Goal: Find specific page/section

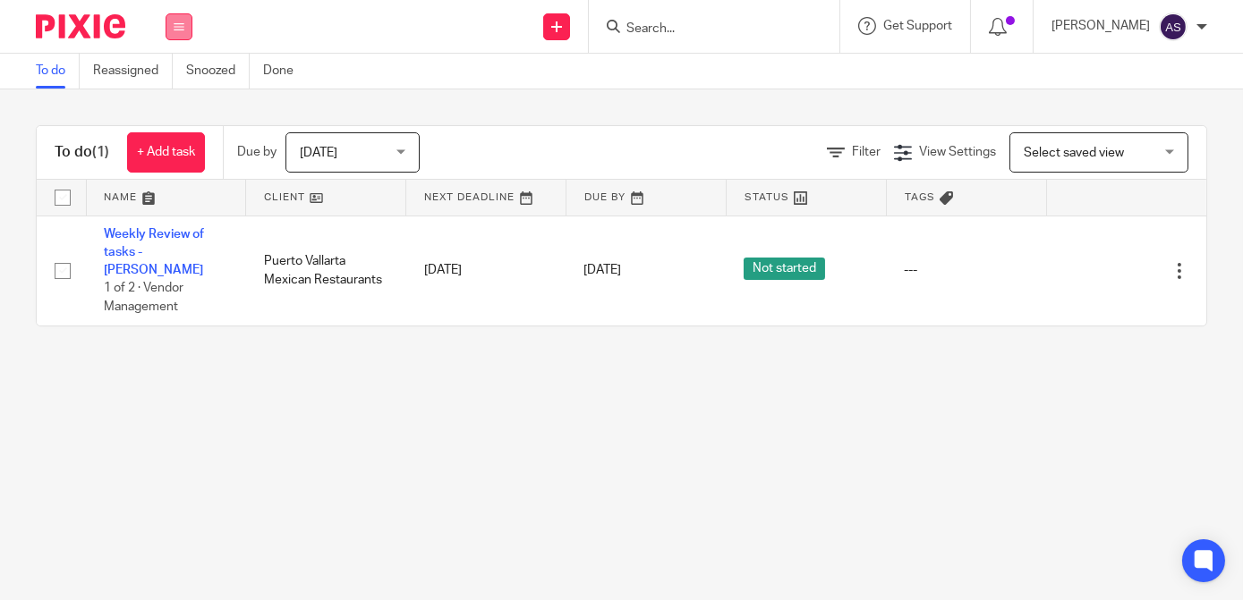
click at [182, 23] on icon at bounding box center [179, 26] width 11 height 11
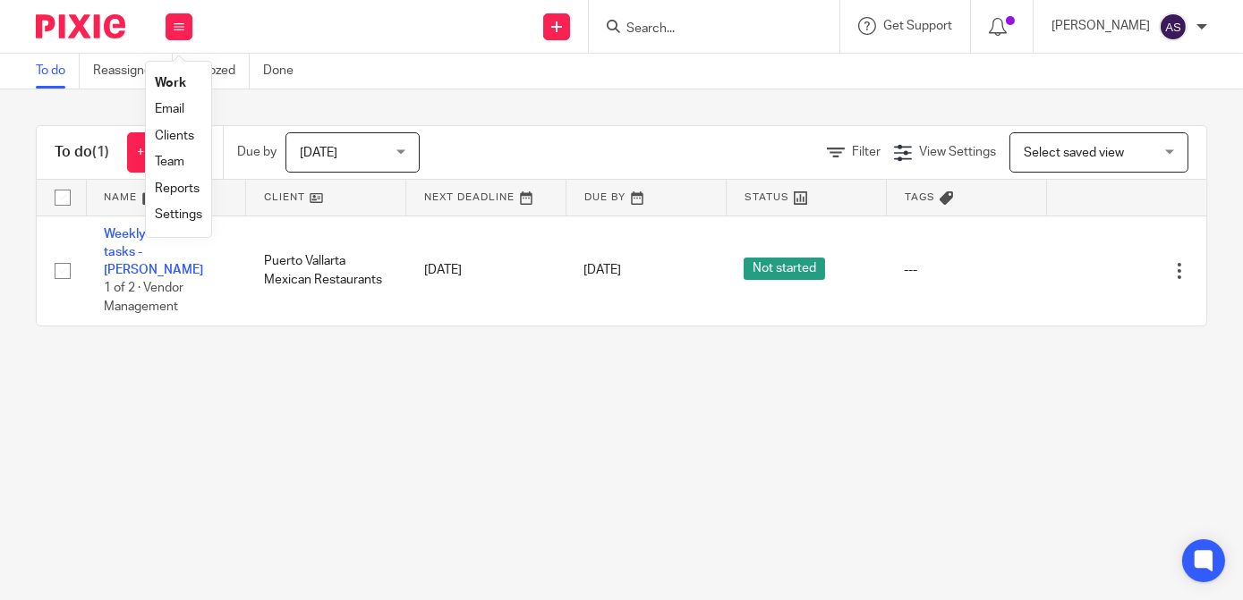
click at [179, 137] on link "Clients" at bounding box center [174, 136] width 39 height 13
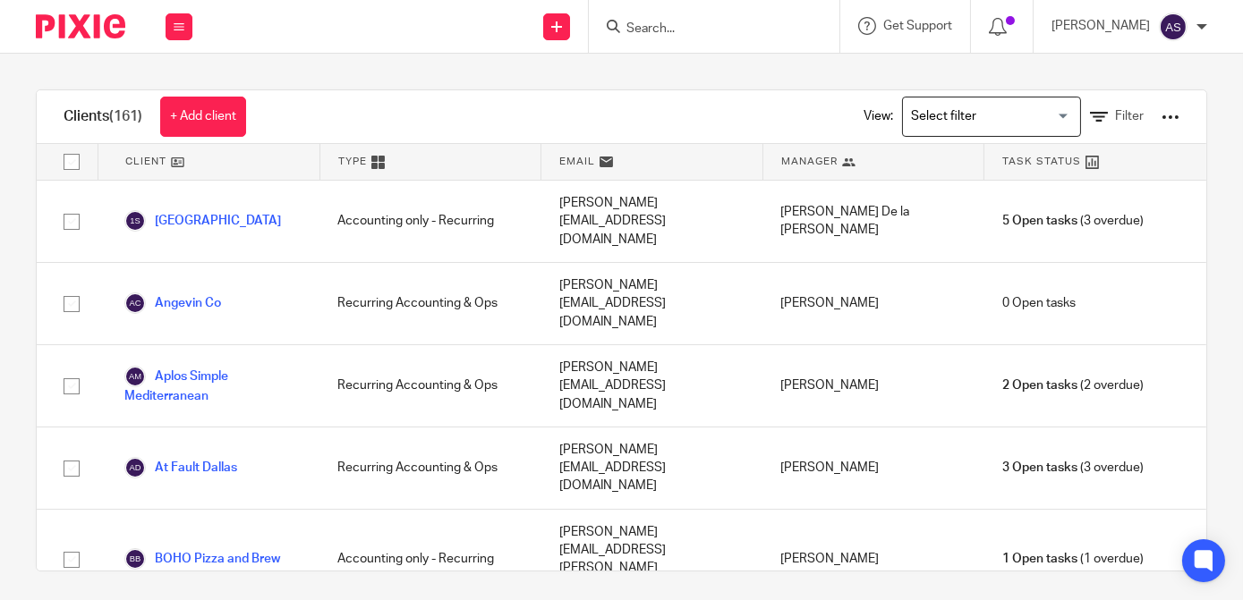
scroll to position [1820, 0]
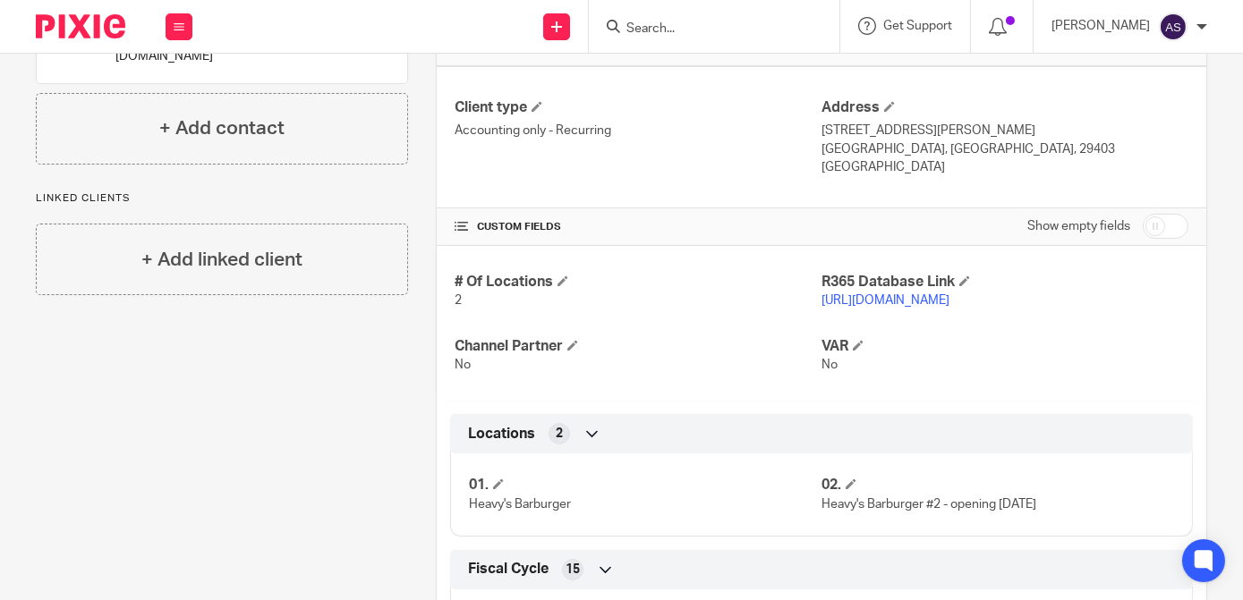
scroll to position [546, 0]
click at [932, 298] on link "[URL][DOMAIN_NAME]" at bounding box center [885, 301] width 128 height 13
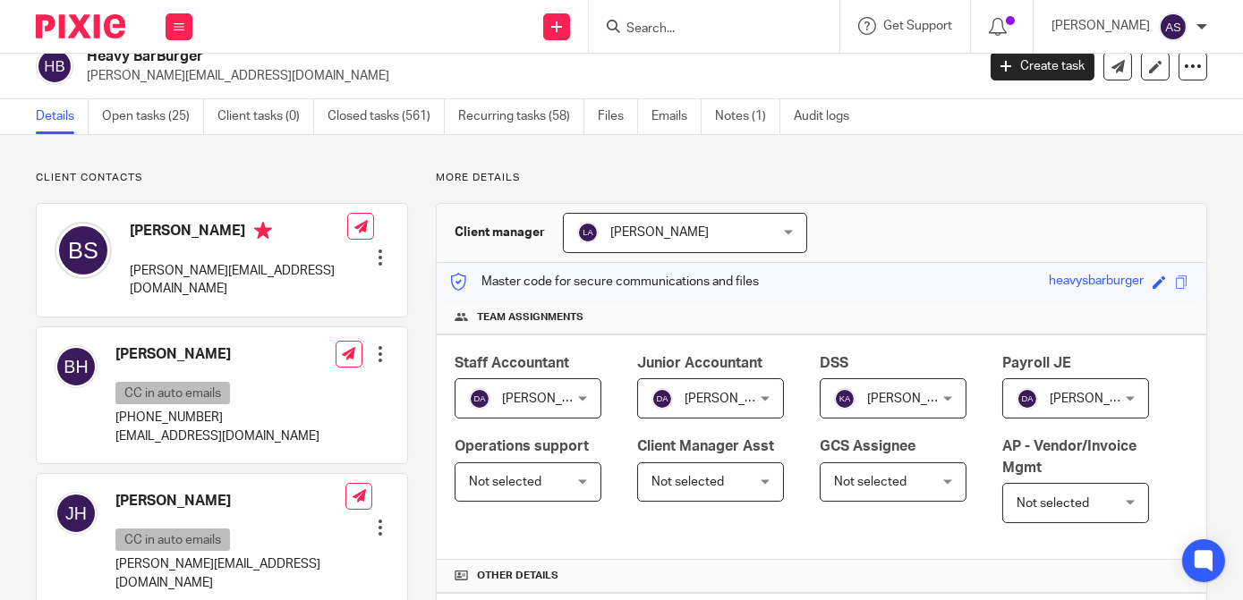
scroll to position [0, 0]
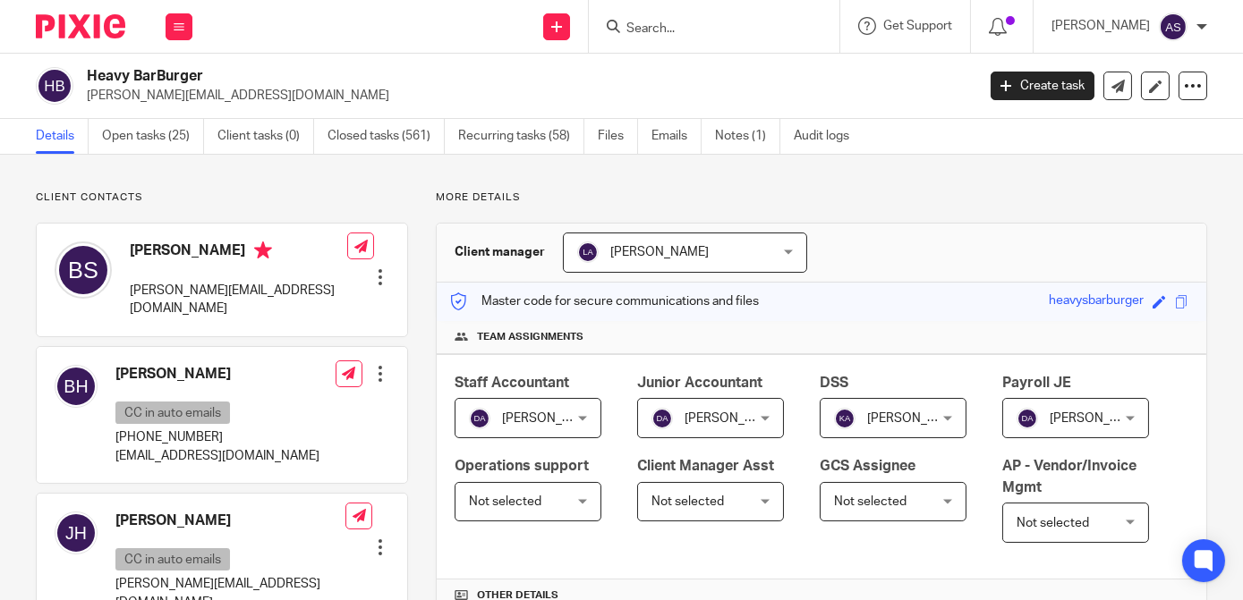
drag, startPoint x: 207, startPoint y: 75, endPoint x: 90, endPoint y: 75, distance: 116.3
click at [90, 75] on h2 "Heavy BarBurger" at bounding box center [437, 76] width 701 height 19
copy h2 "Heavy BarBurger"
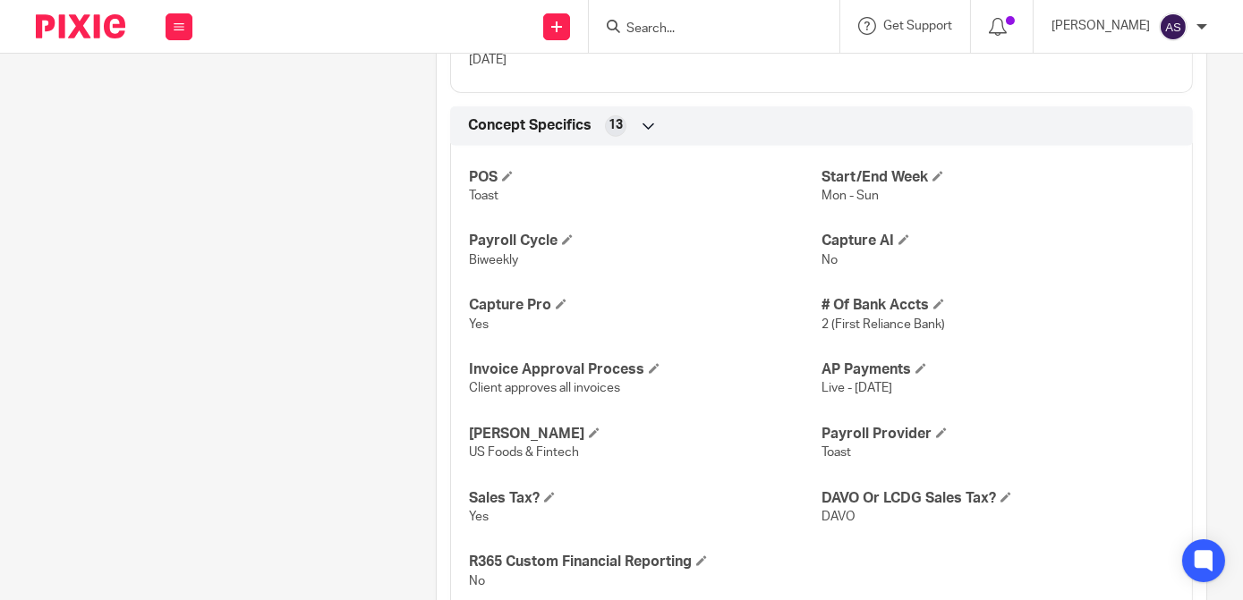
scroll to position [1636, 0]
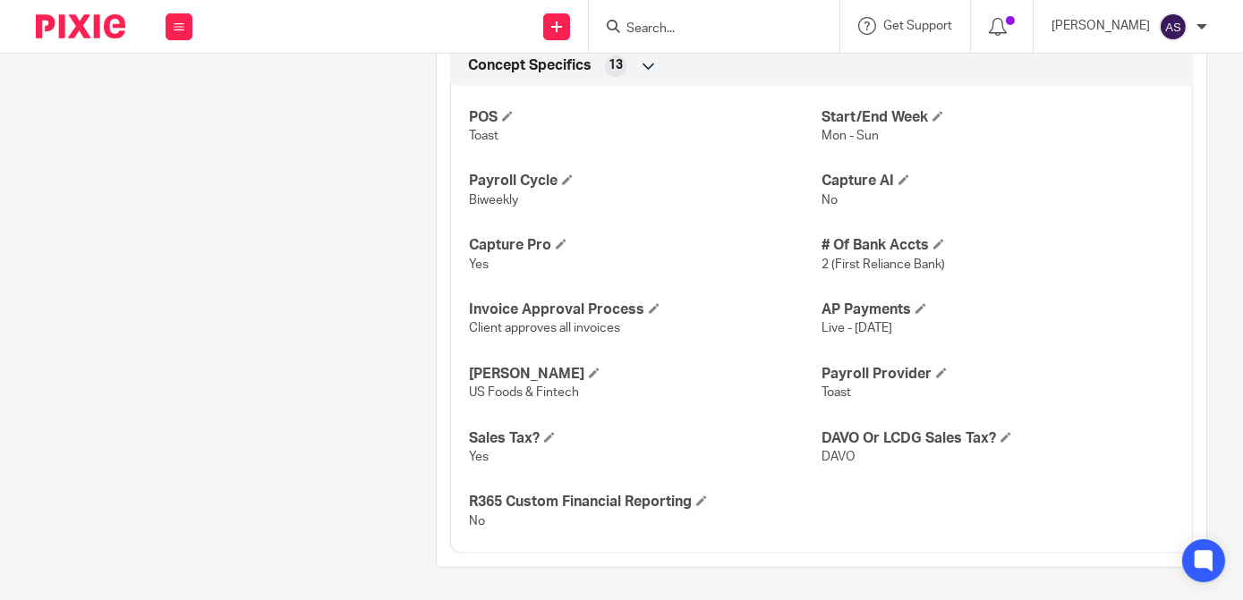
click at [829, 389] on span "Toast" at bounding box center [836, 392] width 30 height 13
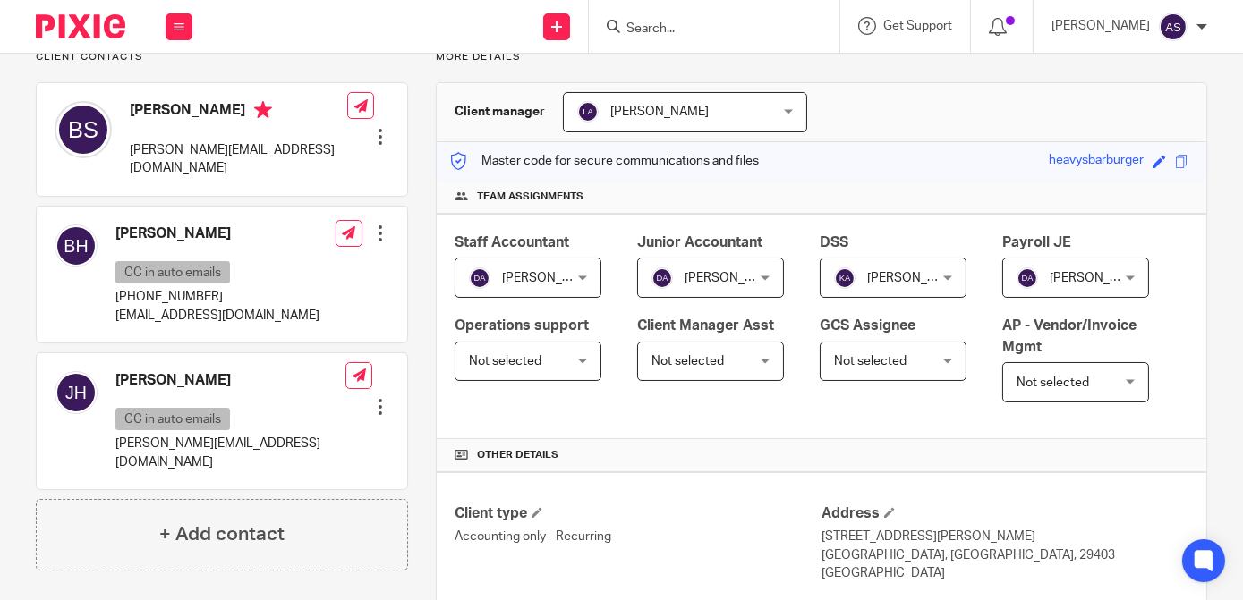
scroll to position [0, 0]
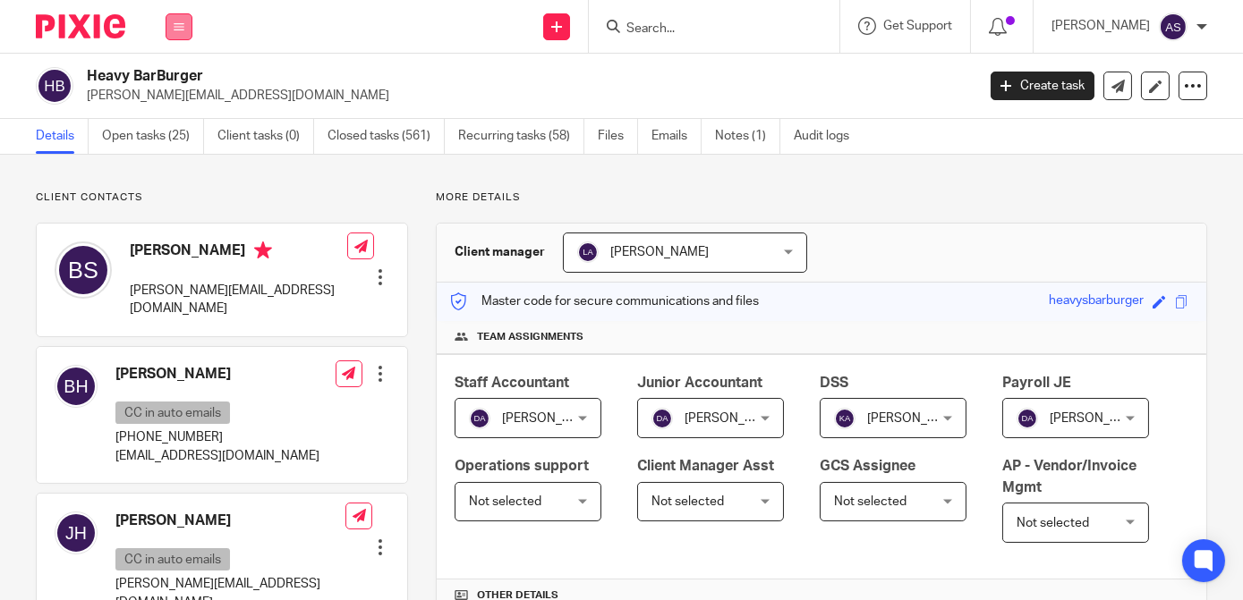
click at [174, 27] on icon at bounding box center [179, 26] width 11 height 11
click at [174, 132] on link "Clients" at bounding box center [175, 136] width 41 height 13
